Goal: Register for event/course

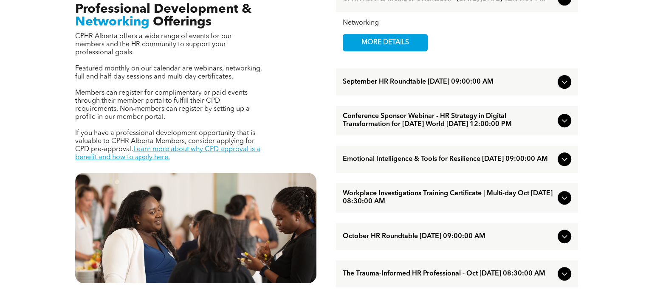
scroll to position [340, 0]
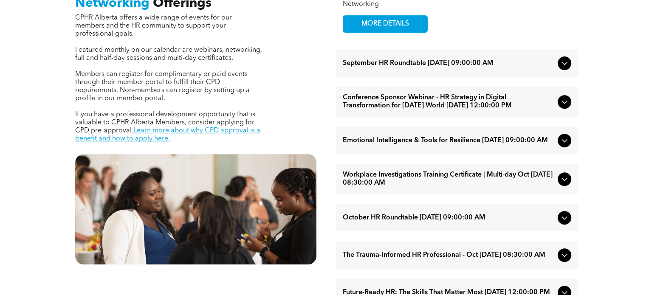
click at [561, 184] on icon at bounding box center [564, 179] width 10 height 10
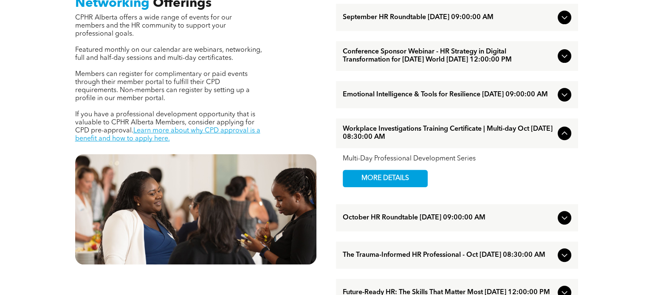
click at [366, 141] on span "Workplace Investigations Training Certificate | Multi-day Oct [DATE] 08:30:00 AM" at bounding box center [448, 133] width 211 height 16
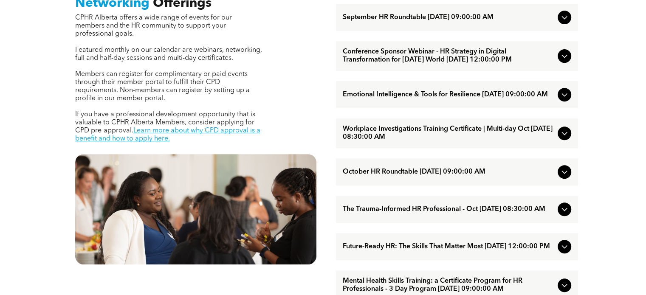
click at [392, 141] on span "Workplace Investigations Training Certificate | Multi-day Oct [DATE] 08:30:00 AM" at bounding box center [448, 133] width 211 height 16
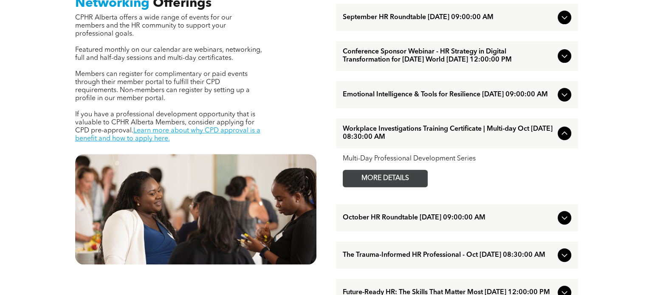
click at [372, 187] on span "MORE DETAILS" at bounding box center [385, 178] width 67 height 17
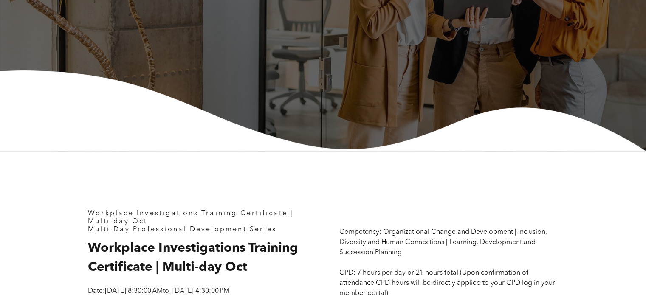
scroll to position [297, 0]
